Goal: Check status: Check status

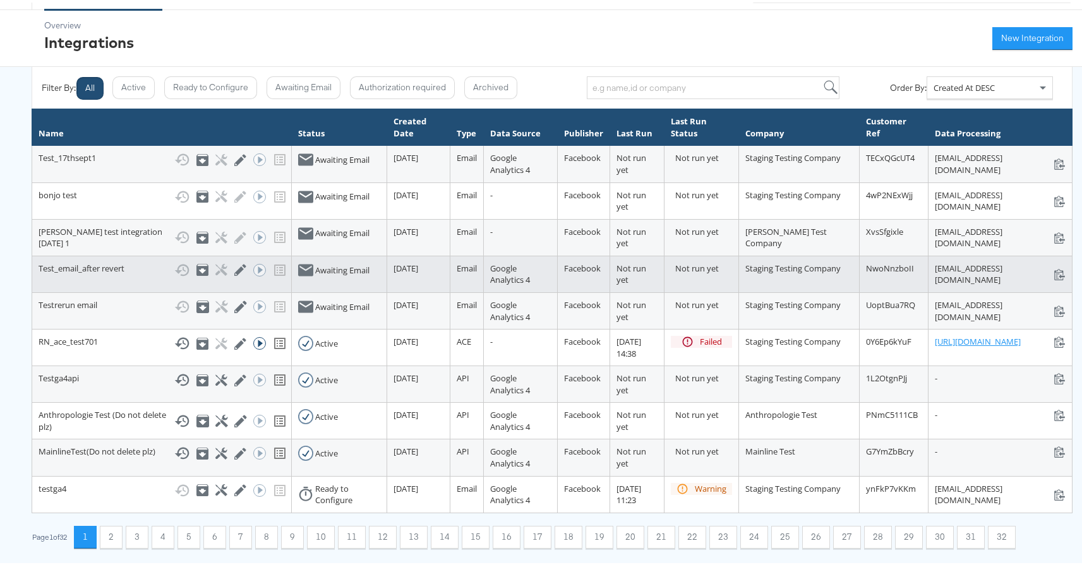
scroll to position [147, 0]
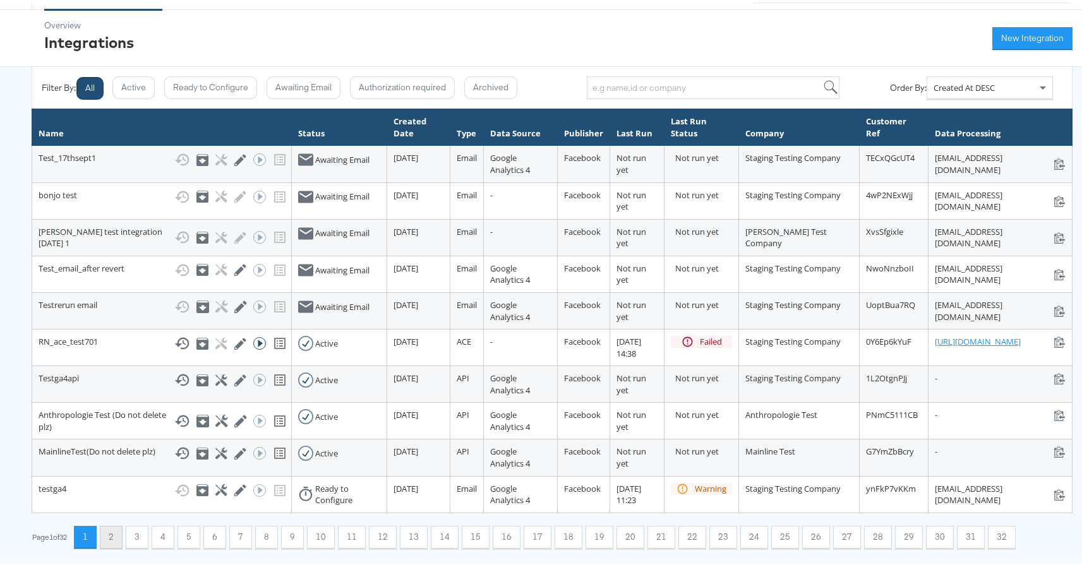
click at [120, 540] on button "2" at bounding box center [111, 535] width 23 height 23
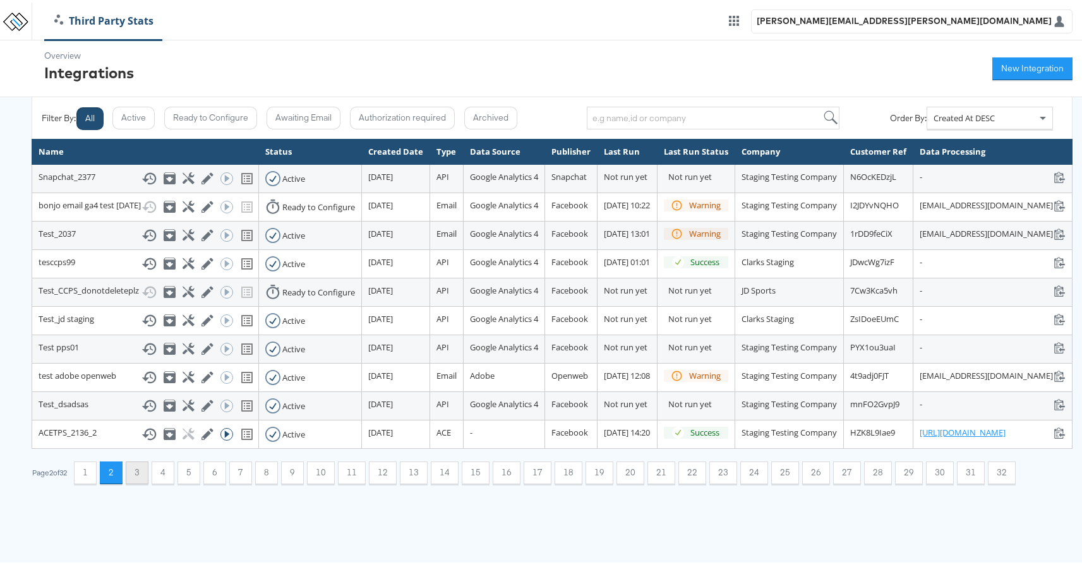
click at [140, 482] on button "3" at bounding box center [137, 470] width 23 height 23
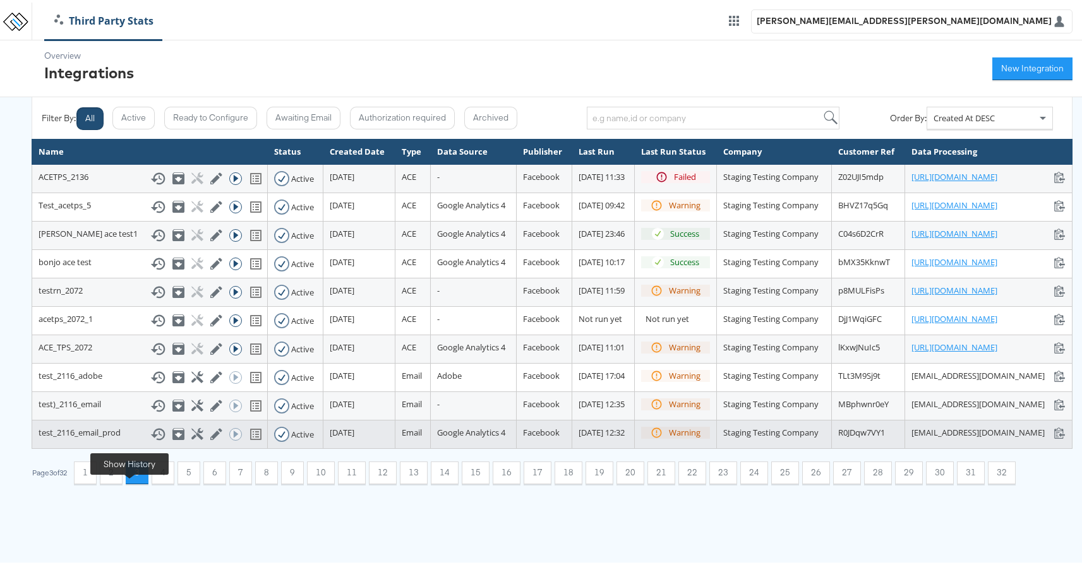
click at [150, 440] on icon at bounding box center [157, 431] width 15 height 15
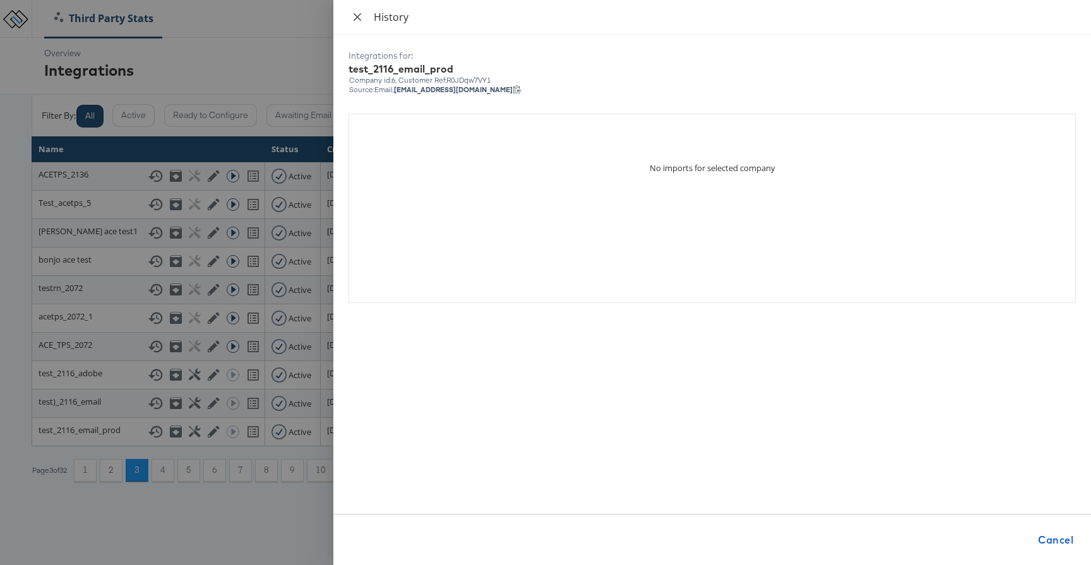
click at [354, 20] on icon "close" at bounding box center [358, 17] width 8 height 8
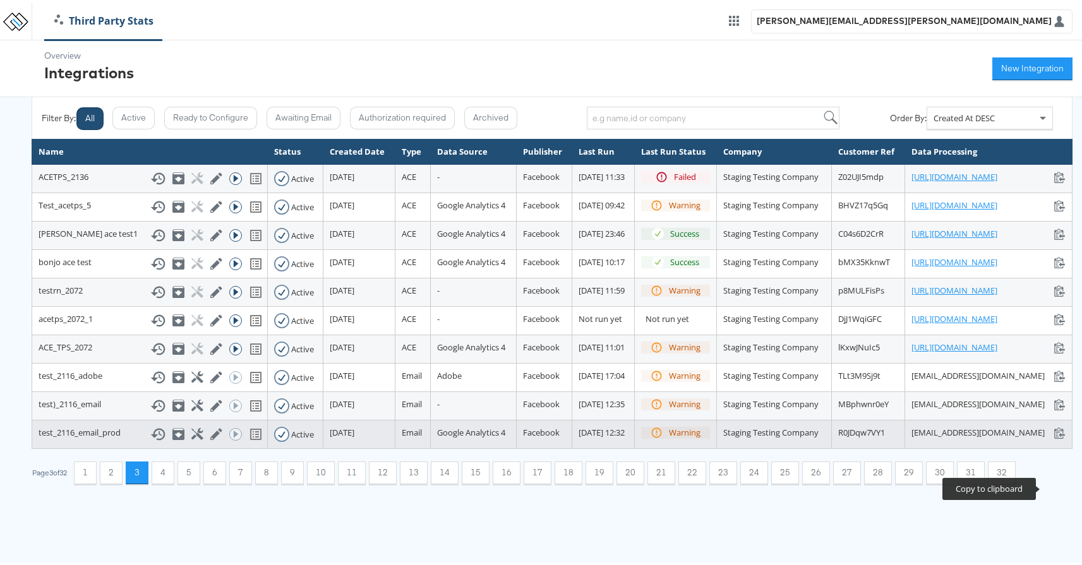
click at [1054, 436] on icon at bounding box center [1060, 430] width 12 height 12
click at [85, 482] on button "1" at bounding box center [85, 470] width 23 height 23
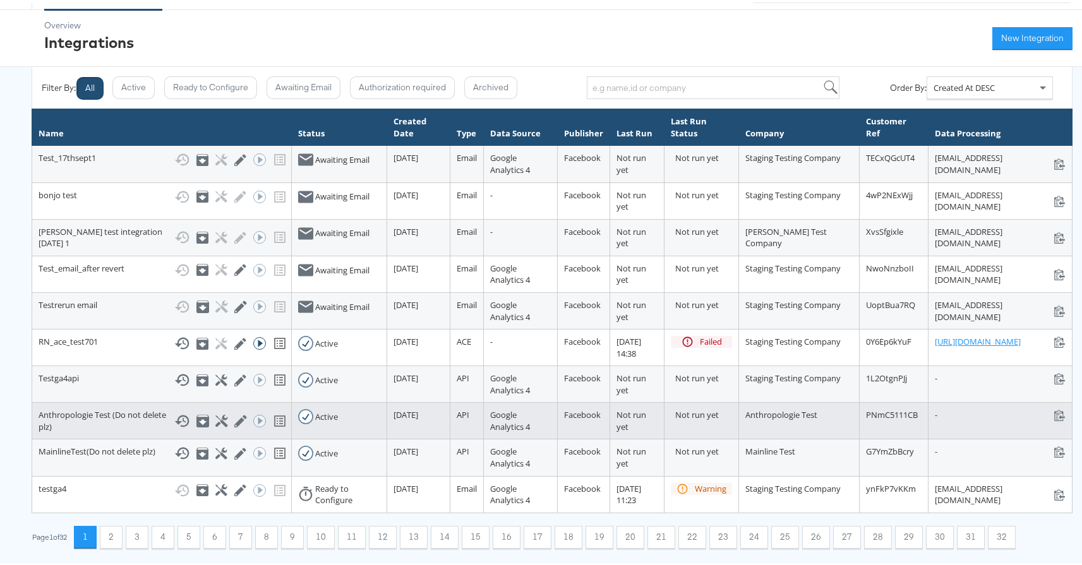
scroll to position [147, 0]
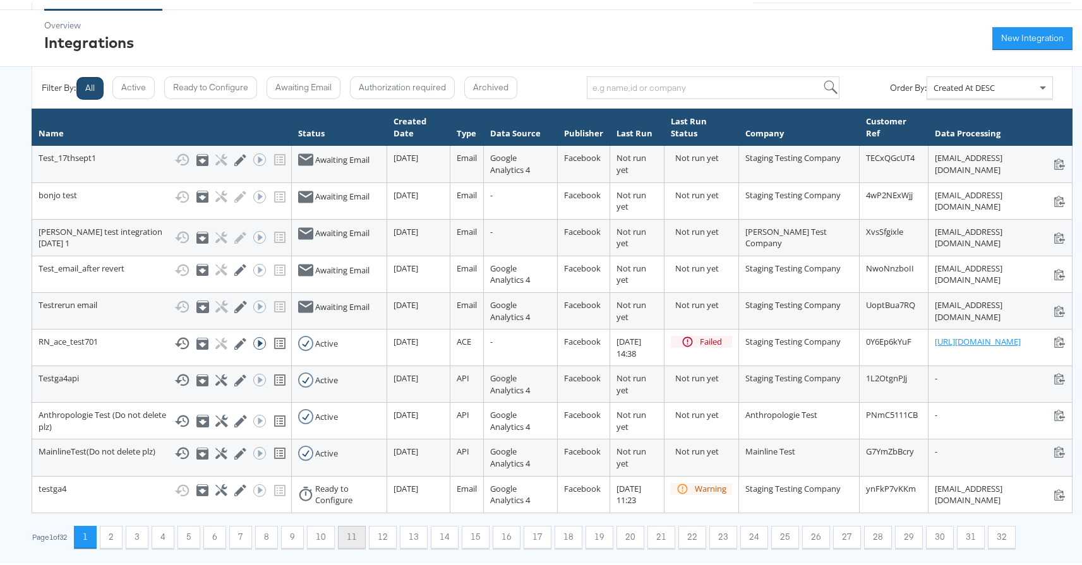
click at [352, 537] on button "11" at bounding box center [352, 535] width 28 height 23
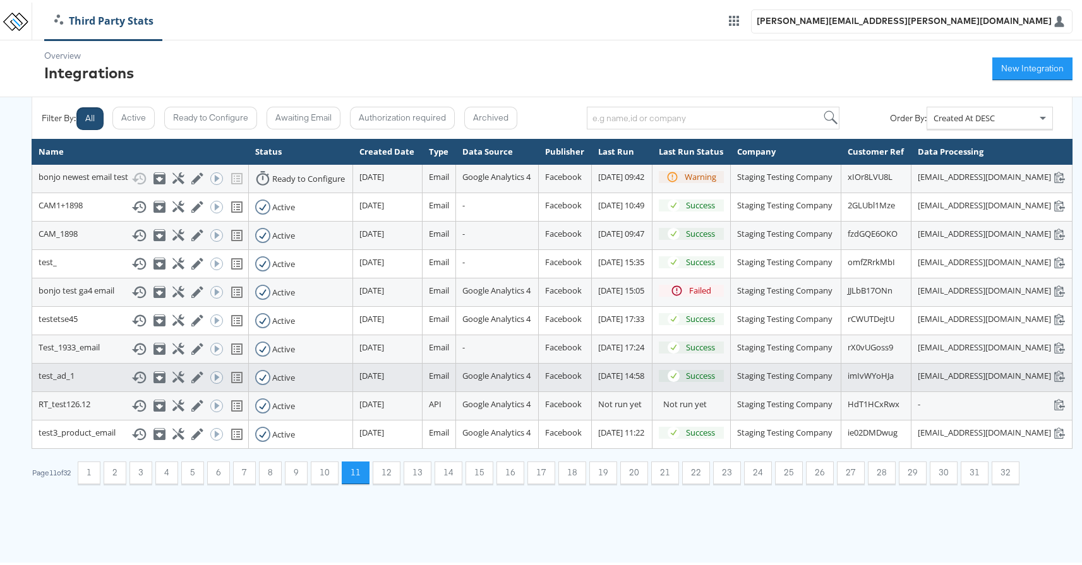
scroll to position [136, 0]
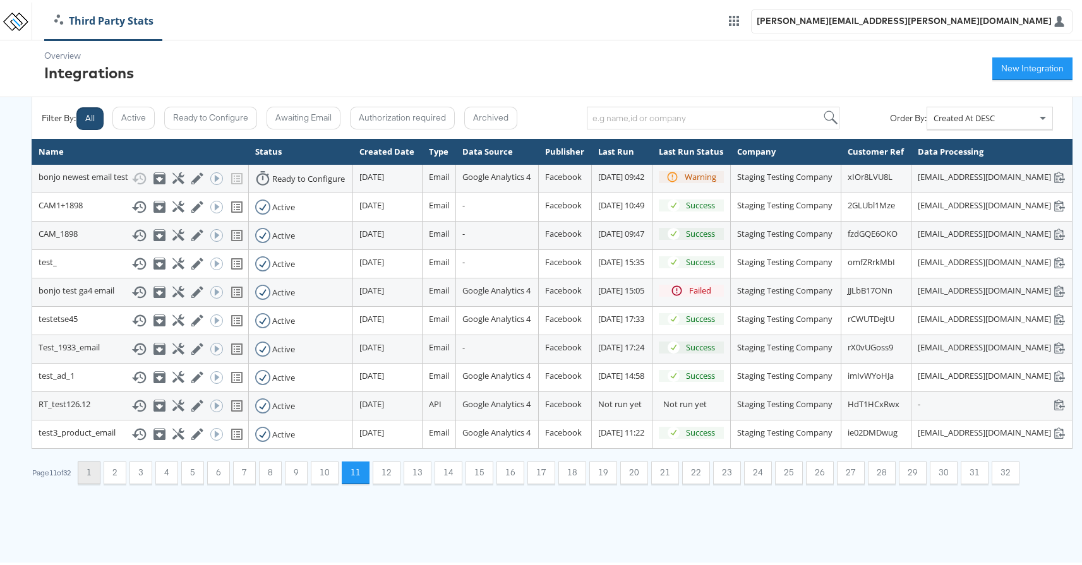
click at [95, 482] on button "1" at bounding box center [89, 470] width 23 height 23
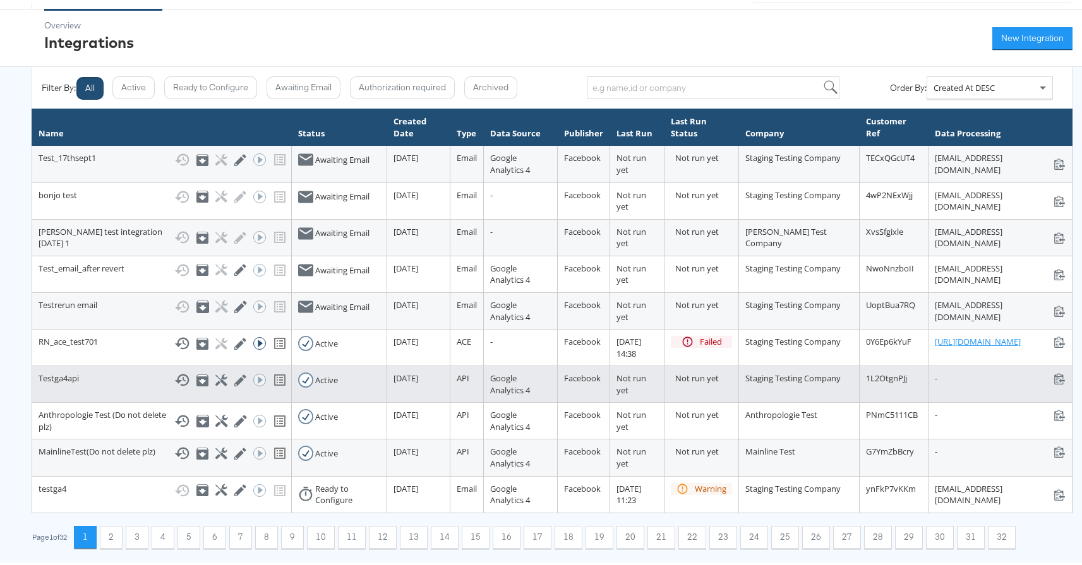
scroll to position [147, 0]
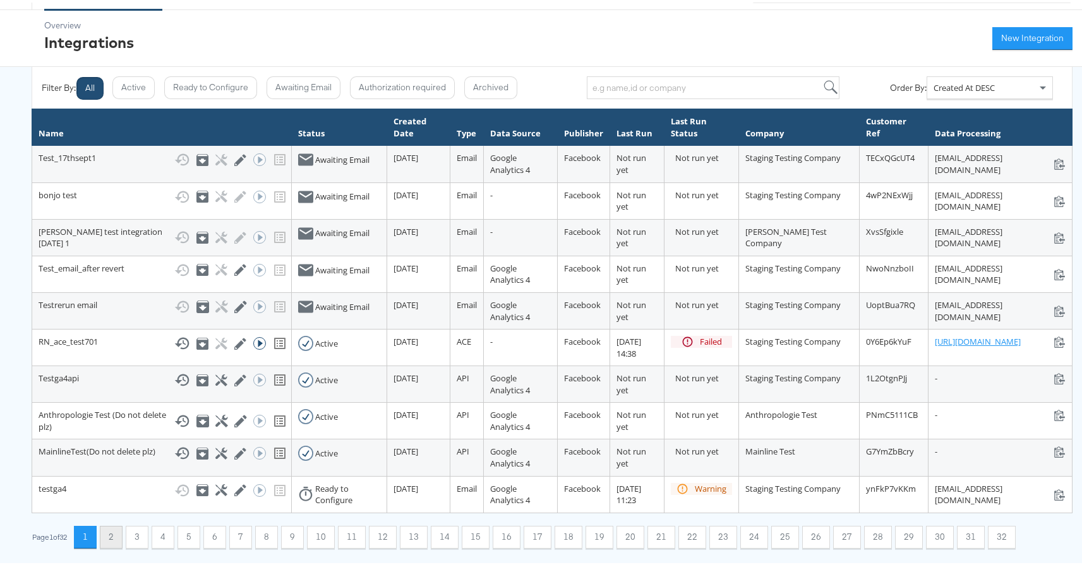
click at [115, 536] on button "2" at bounding box center [111, 535] width 23 height 23
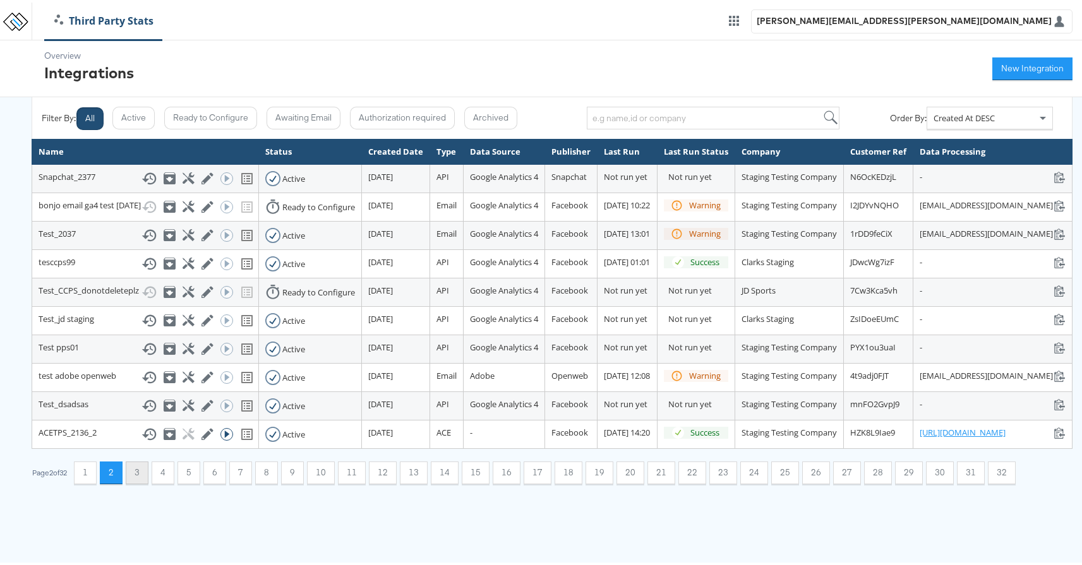
click at [143, 482] on button "3" at bounding box center [137, 470] width 23 height 23
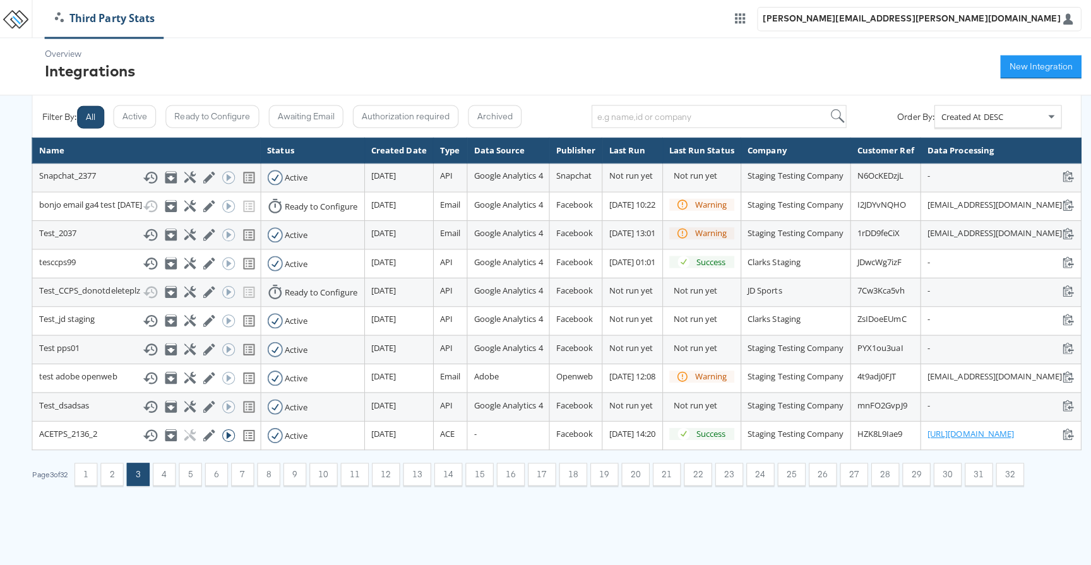
scroll to position [30, 0]
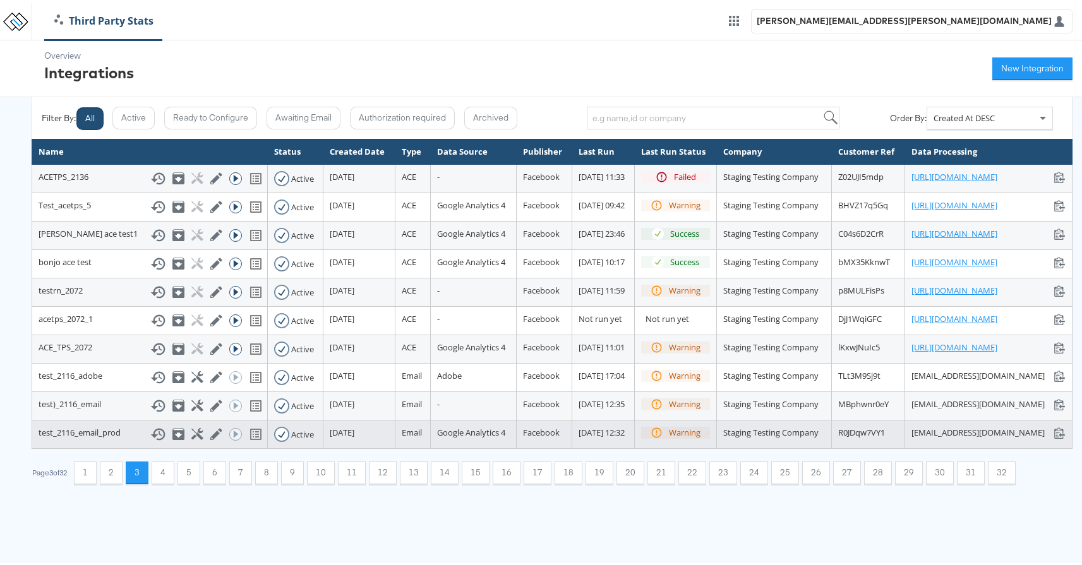
click at [1054, 436] on icon at bounding box center [1060, 430] width 12 height 12
click at [191, 438] on icon at bounding box center [197, 432] width 12 height 12
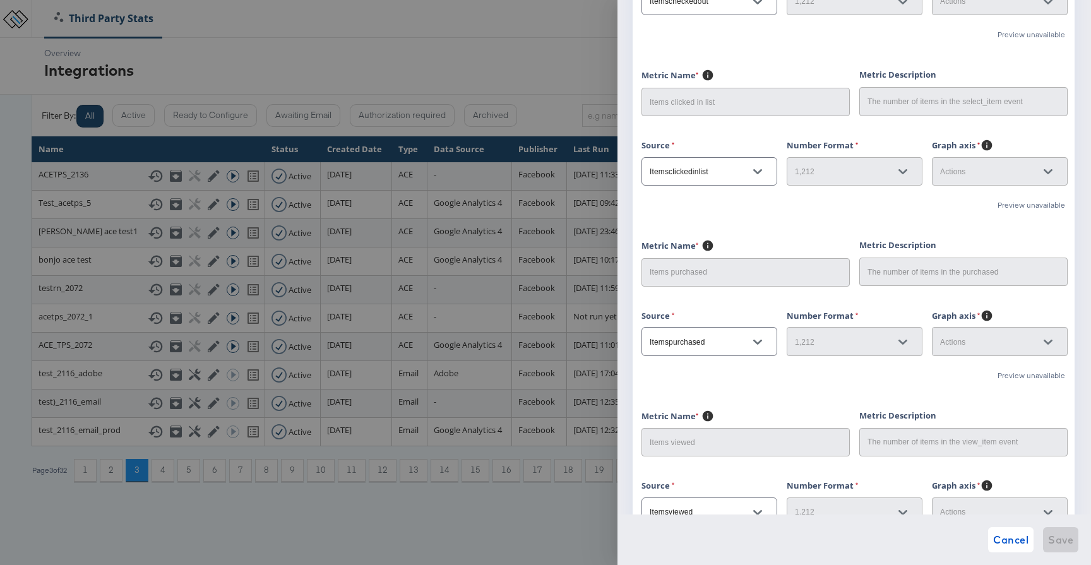
scroll to position [1273, 0]
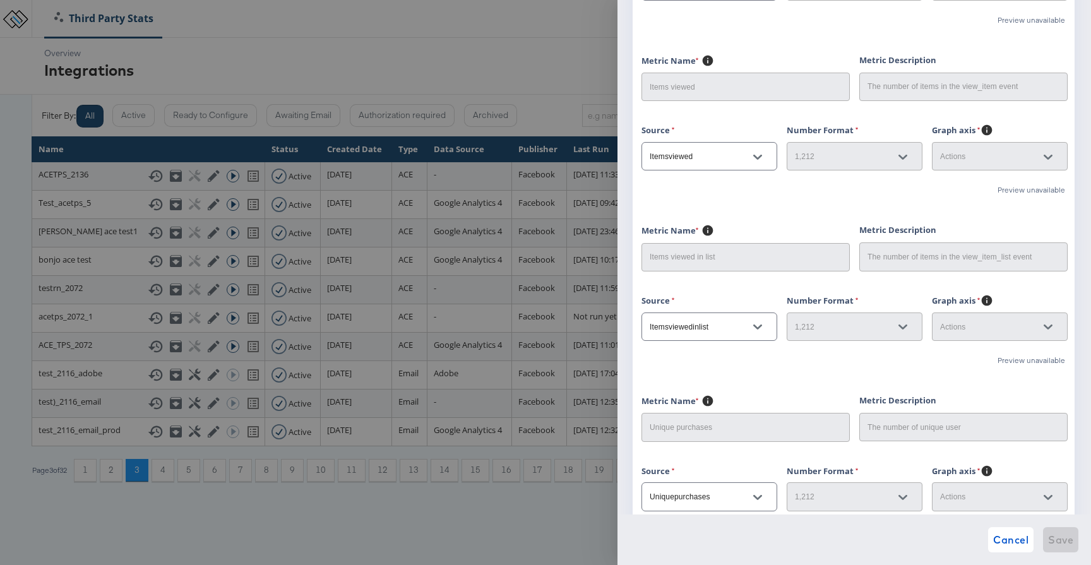
click at [987, 535] on div "Cancel Save" at bounding box center [854, 539] width 448 height 25
click at [1002, 540] on span "Cancel" at bounding box center [1011, 540] width 35 height 18
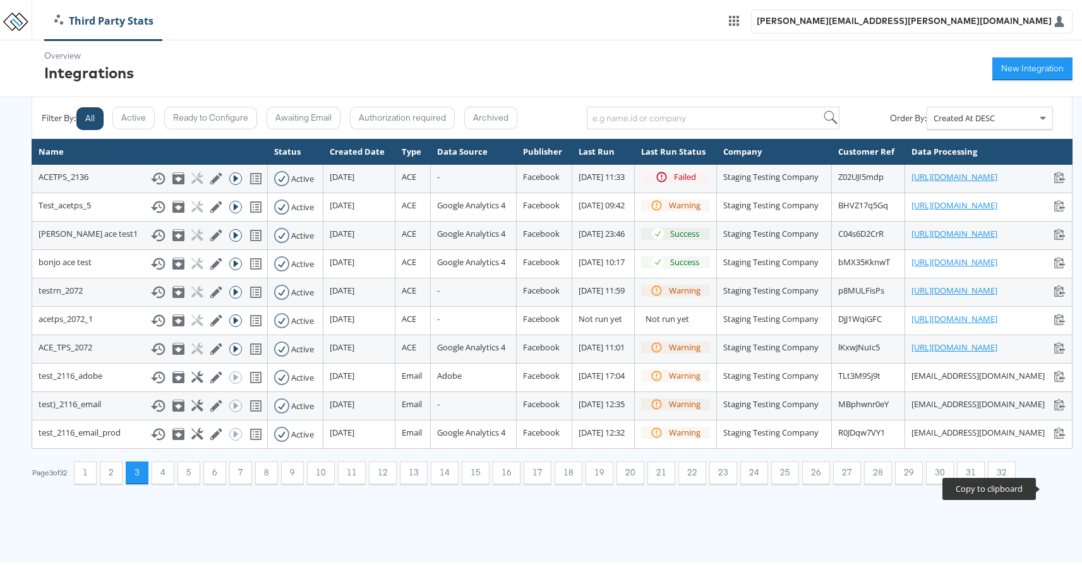
click at [1054, 436] on icon at bounding box center [1060, 430] width 12 height 12
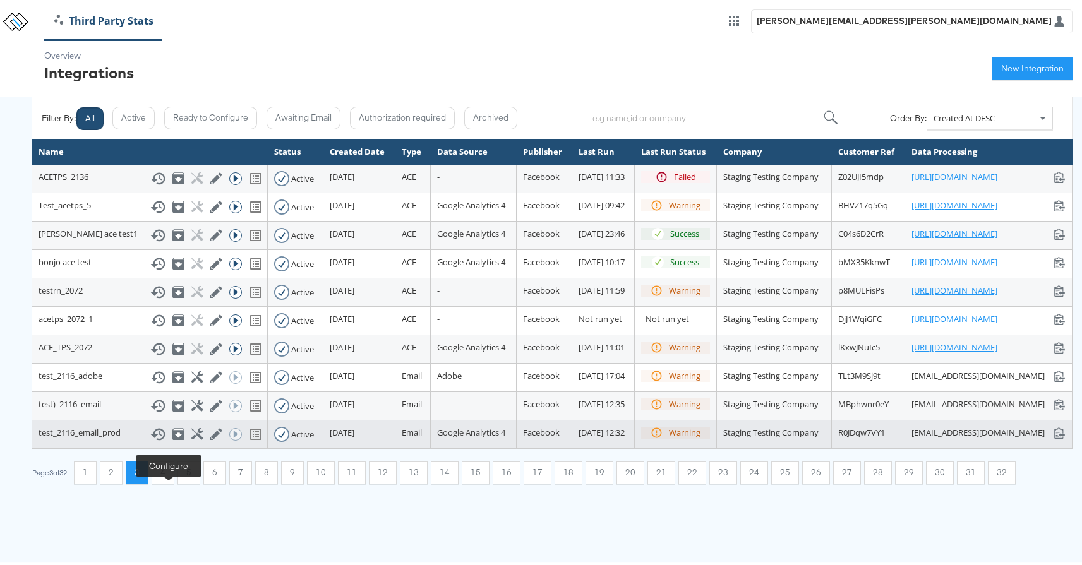
click at [191, 438] on icon at bounding box center [197, 432] width 12 height 12
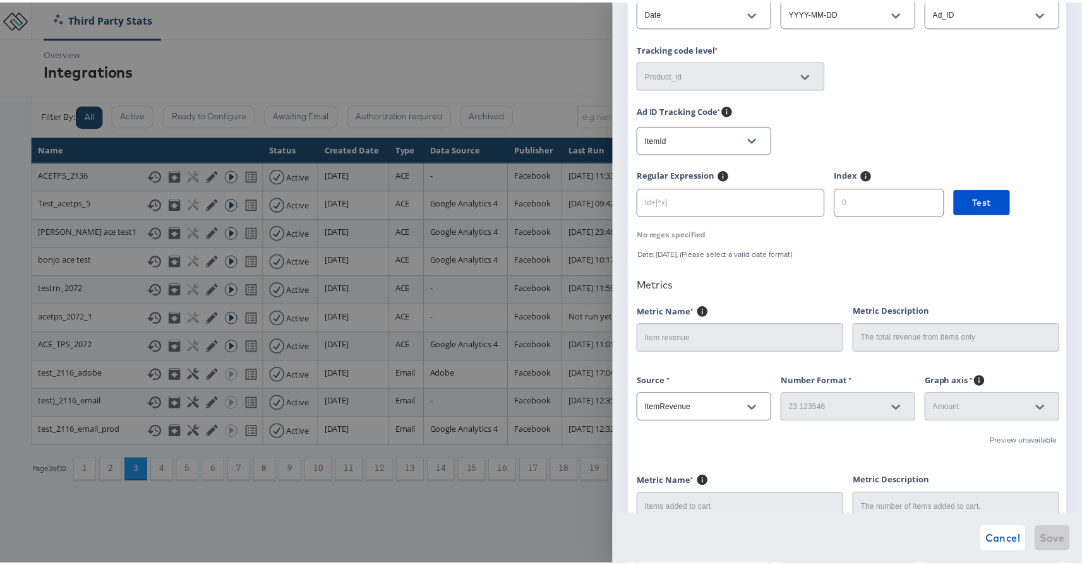
scroll to position [173, 0]
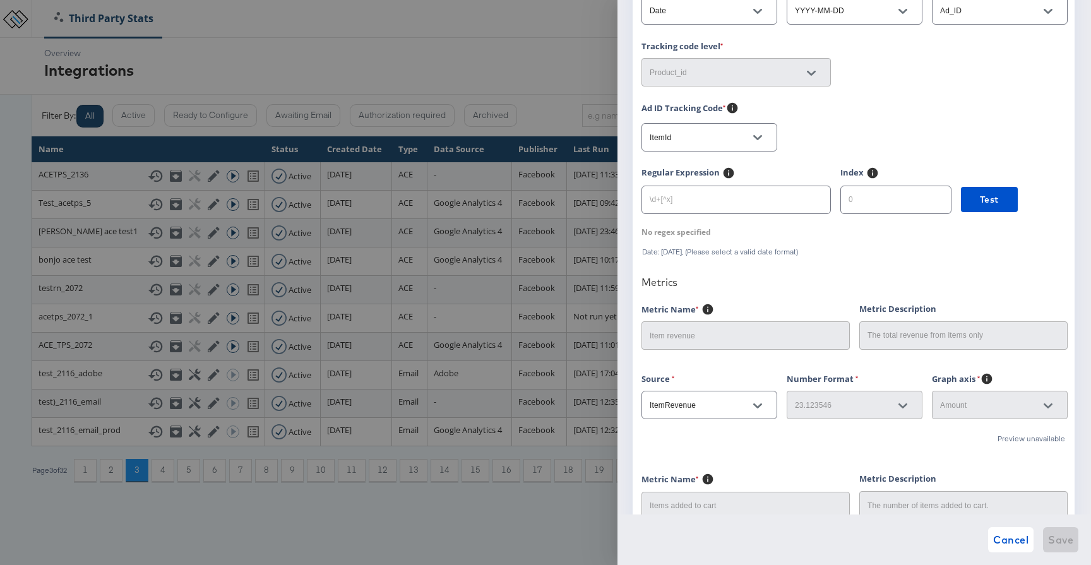
click at [507, 23] on div at bounding box center [545, 282] width 1091 height 565
click at [1003, 540] on span "Cancel" at bounding box center [1011, 540] width 35 height 18
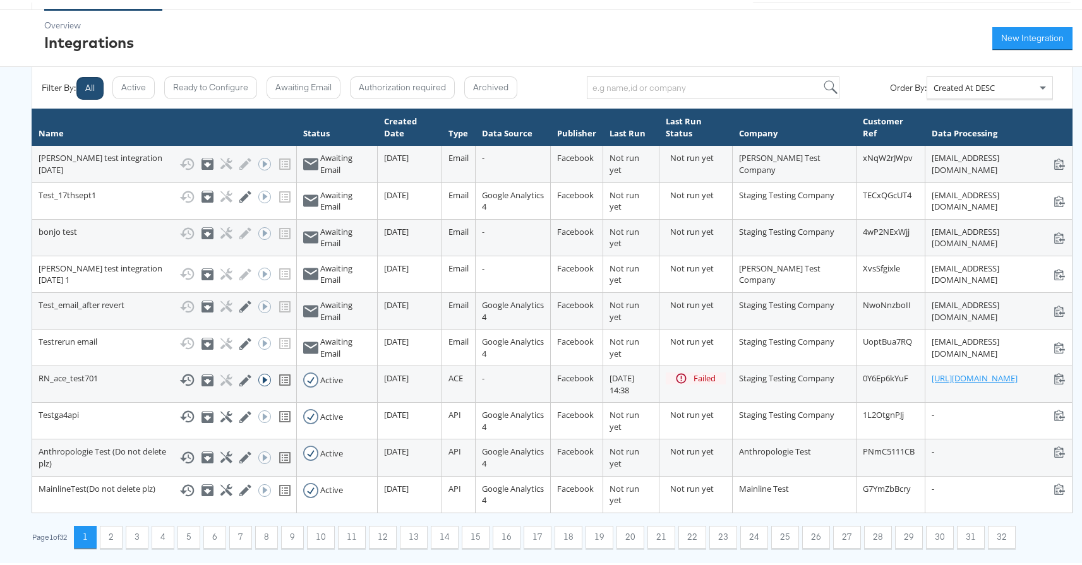
scroll to position [124, 0]
click at [140, 527] on button "3" at bounding box center [137, 535] width 23 height 23
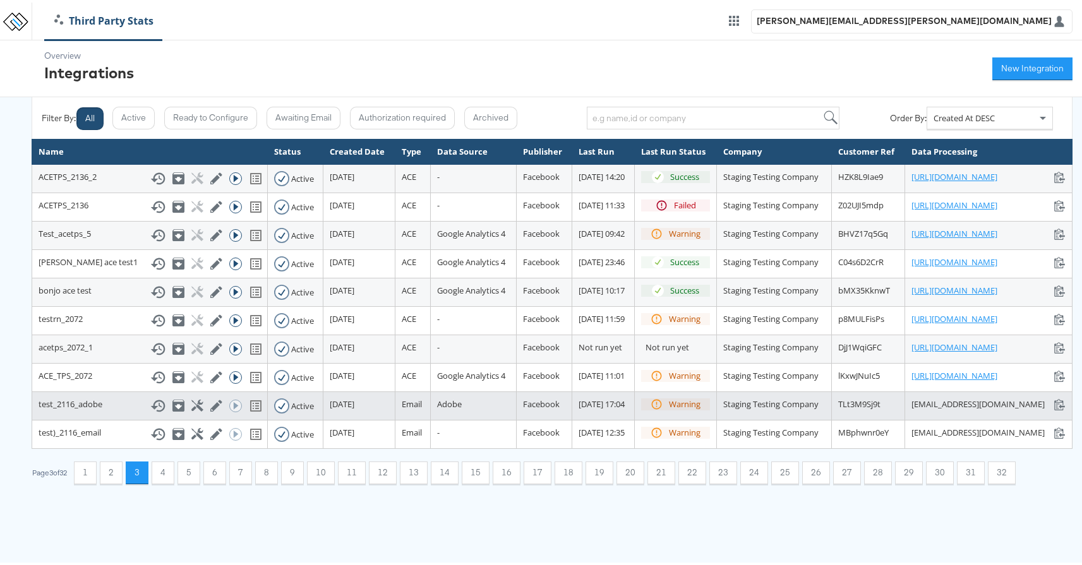
scroll to position [30, 0]
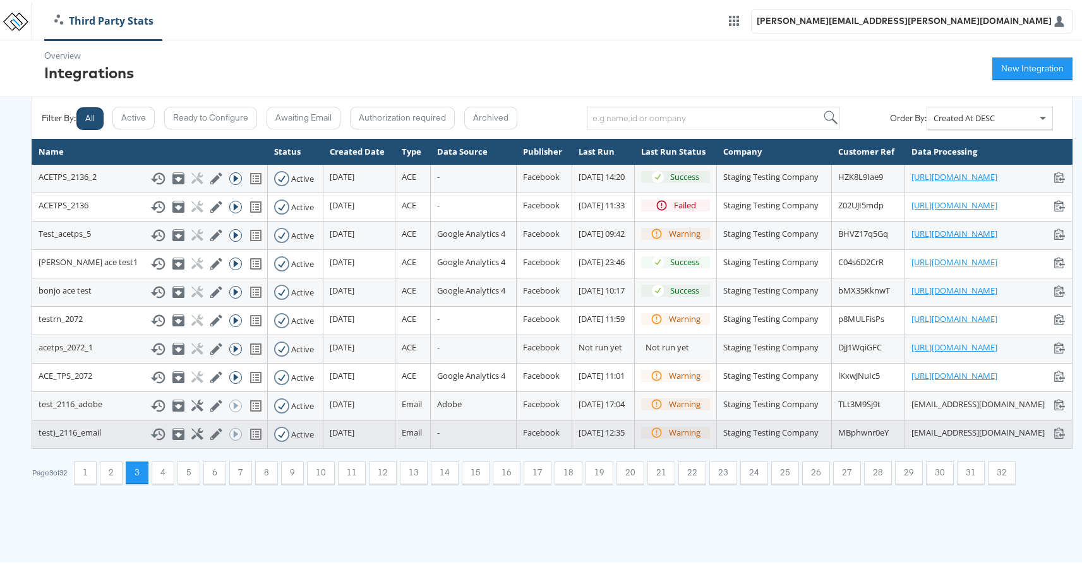
click at [102, 440] on div "test)_2116_email Show History Archive Configure Edit Integration Run ACE Workfl…" at bounding box center [150, 431] width 222 height 15
click at [150, 440] on icon at bounding box center [157, 431] width 15 height 15
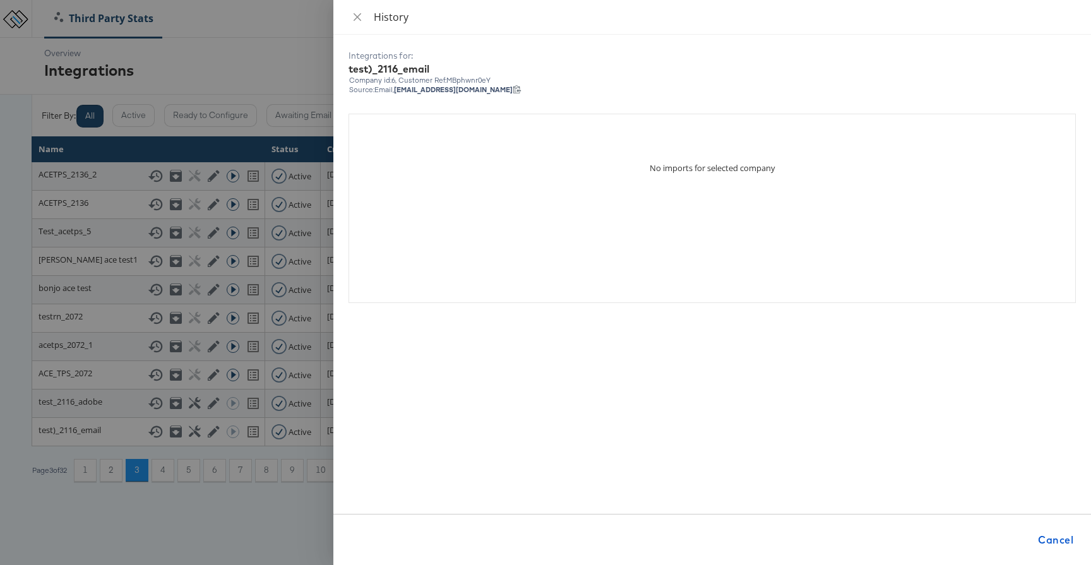
click at [356, 25] on div "History" at bounding box center [713, 17] width 758 height 35
click at [356, 17] on icon "close" at bounding box center [358, 17] width 8 height 8
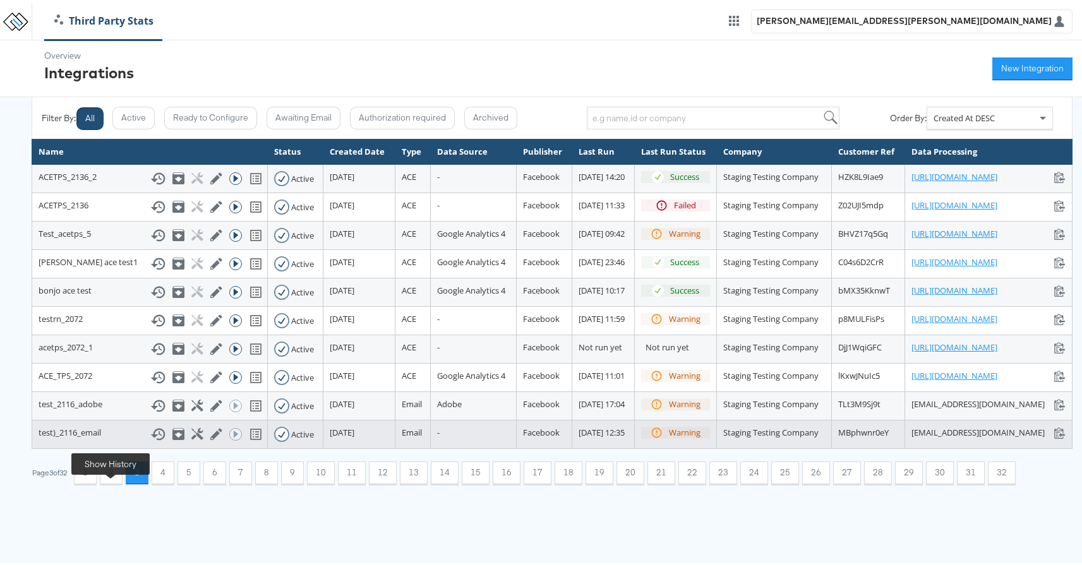
click at [150, 440] on icon at bounding box center [157, 431] width 15 height 15
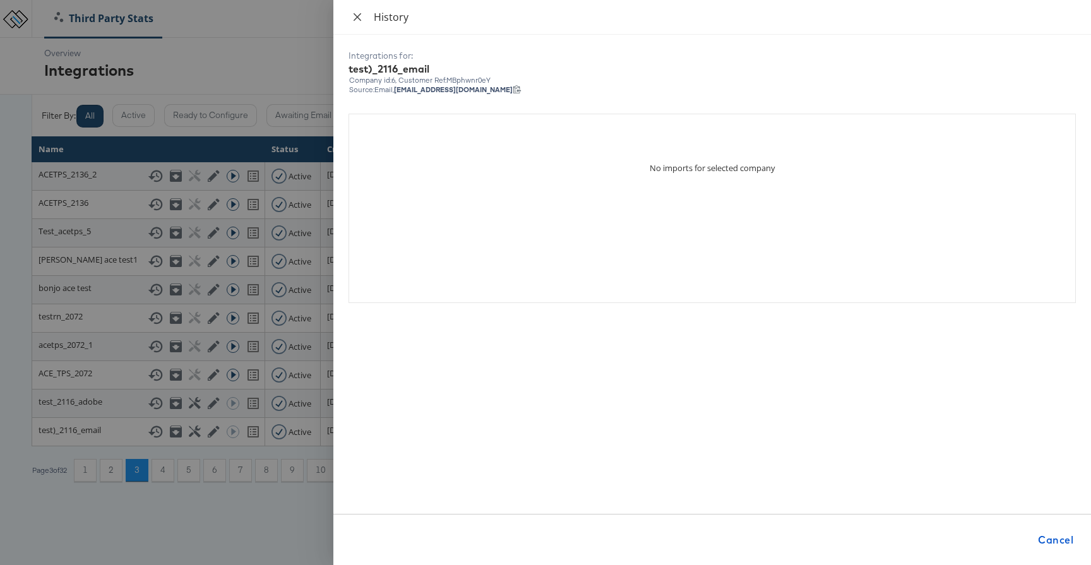
click at [353, 16] on icon "close" at bounding box center [357, 17] width 10 height 10
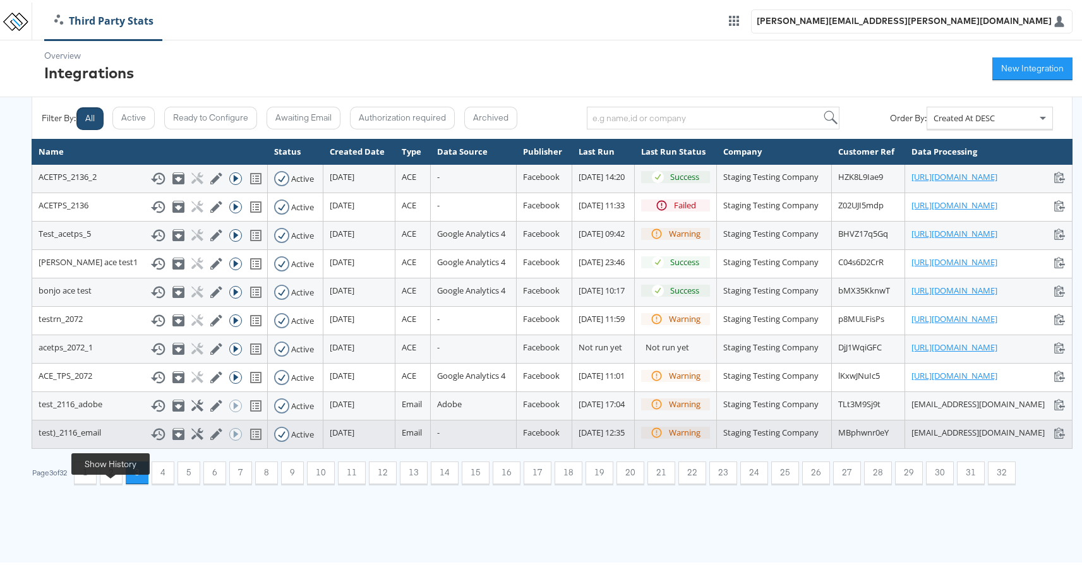
click at [150, 440] on icon at bounding box center [157, 431] width 15 height 15
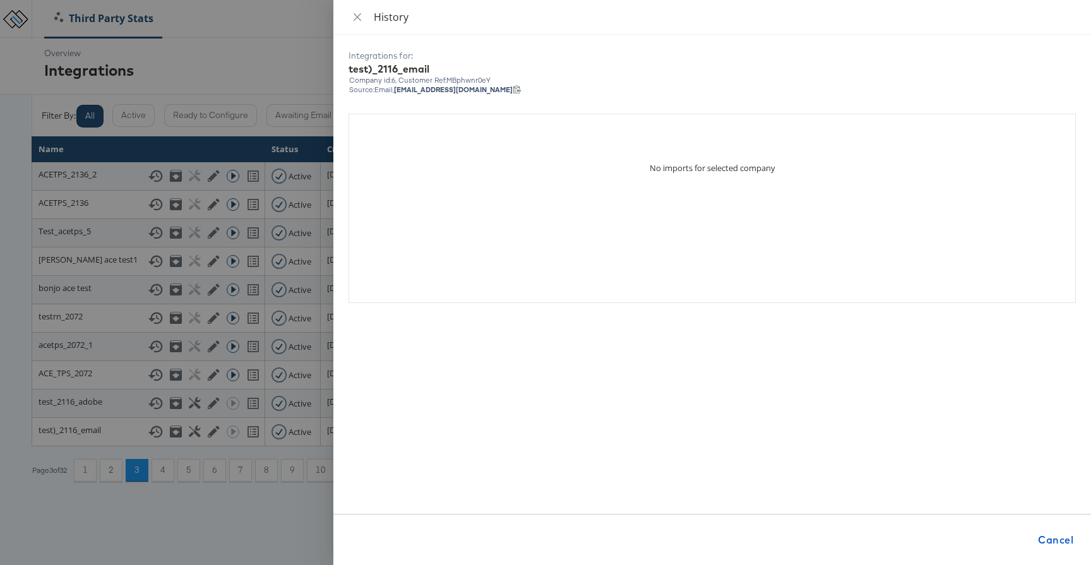
click at [68, 479] on div at bounding box center [545, 282] width 1091 height 565
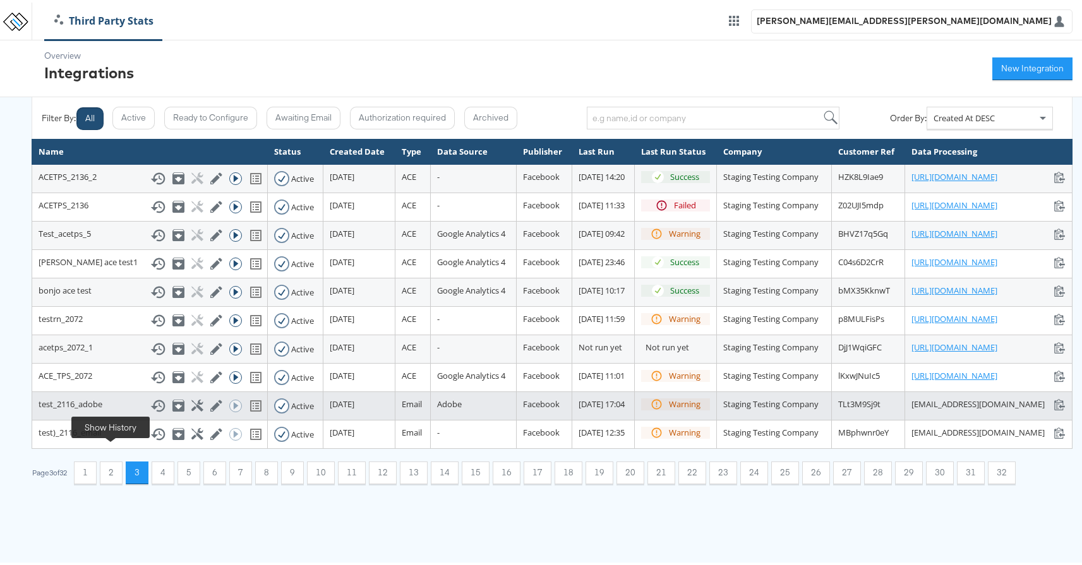
click at [150, 411] on icon at bounding box center [157, 403] width 15 height 15
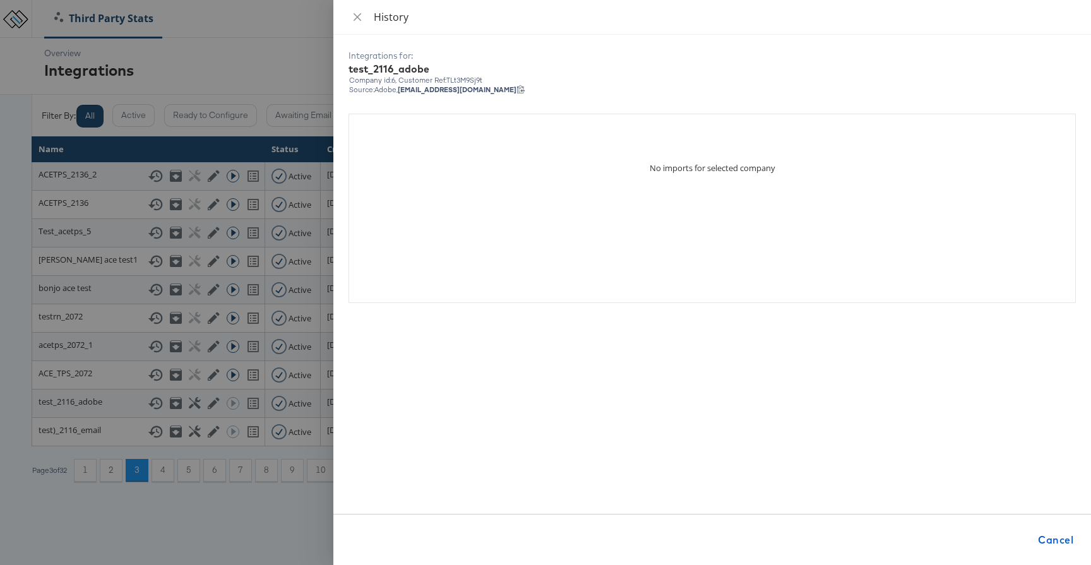
click at [111, 451] on div at bounding box center [545, 282] width 1091 height 565
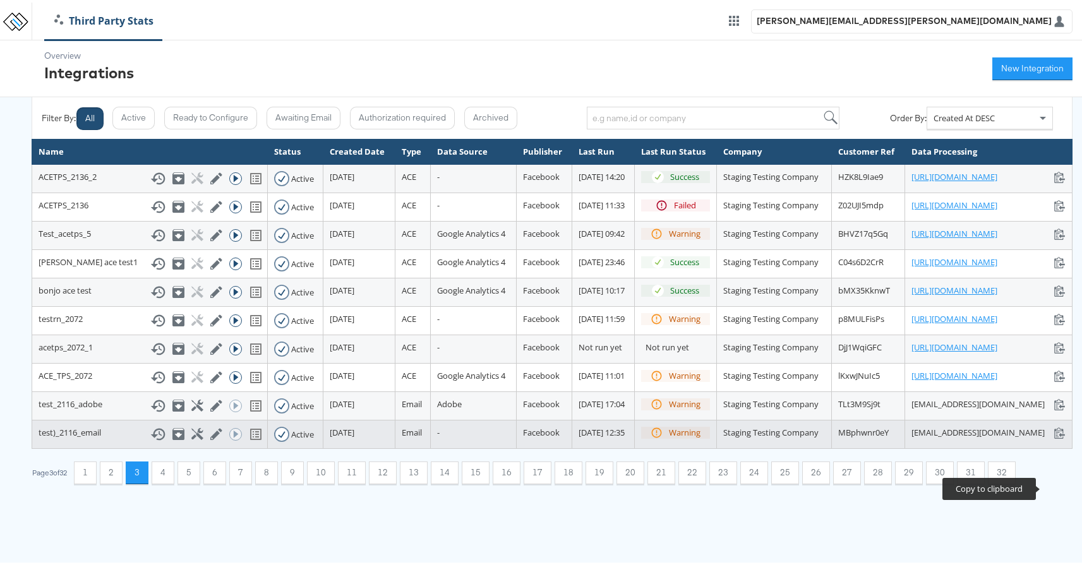
click at [1054, 436] on icon at bounding box center [1060, 430] width 12 height 12
click at [150, 440] on icon at bounding box center [157, 431] width 15 height 15
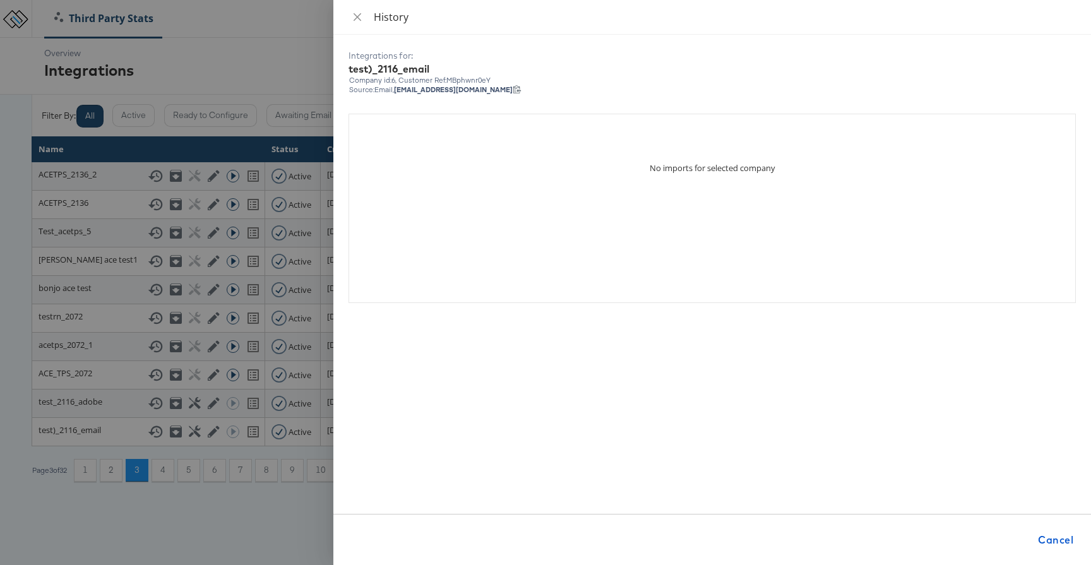
click at [371, 22] on div "History" at bounding box center [713, 17] width 728 height 14
click at [357, 17] on icon "close" at bounding box center [358, 17] width 8 height 8
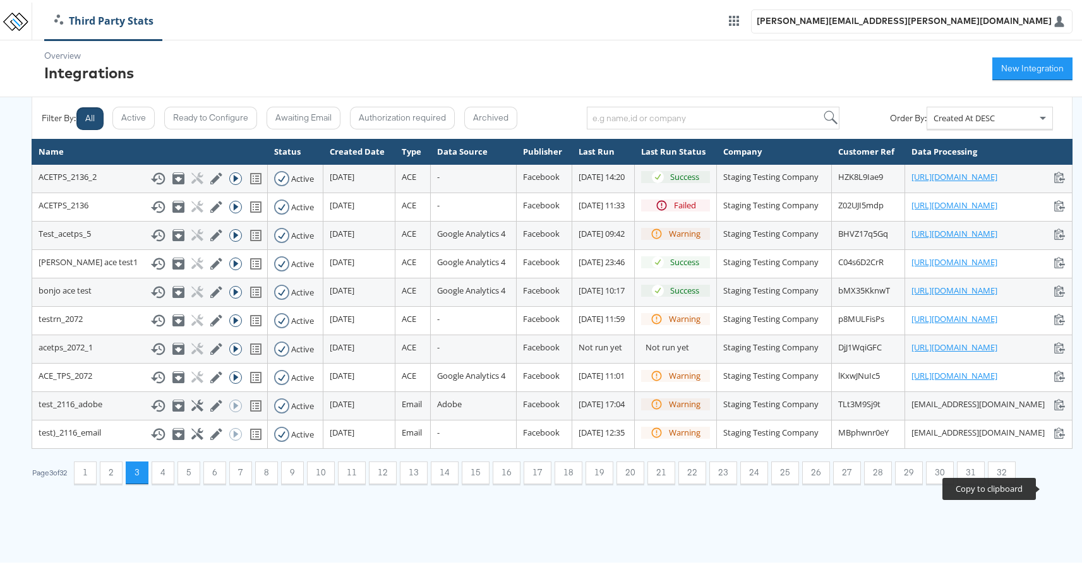
click at [1054, 436] on icon at bounding box center [1060, 430] width 12 height 12
